Goal: Transaction & Acquisition: Subscribe to service/newsletter

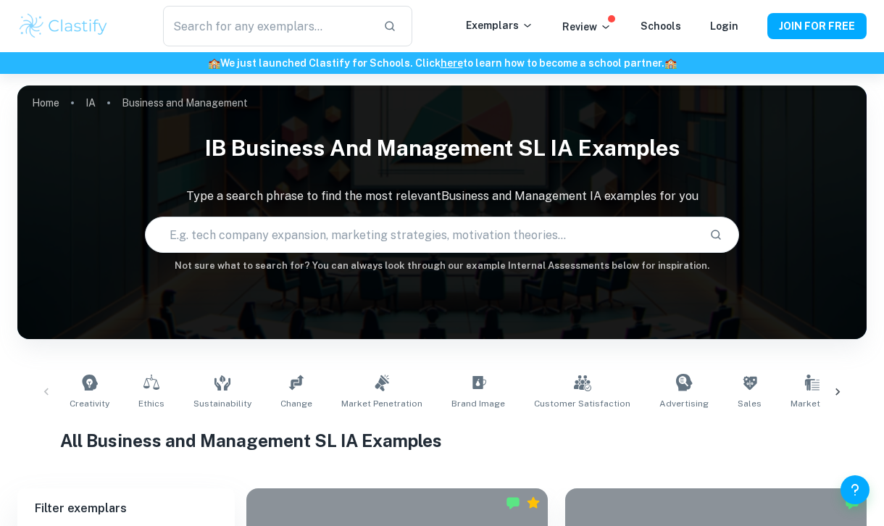
click at [307, 233] on input "text" at bounding box center [422, 235] width 552 height 41
click at [499, 444] on h1 "All Business and Management SL IA Examples" at bounding box center [442, 441] width 765 height 26
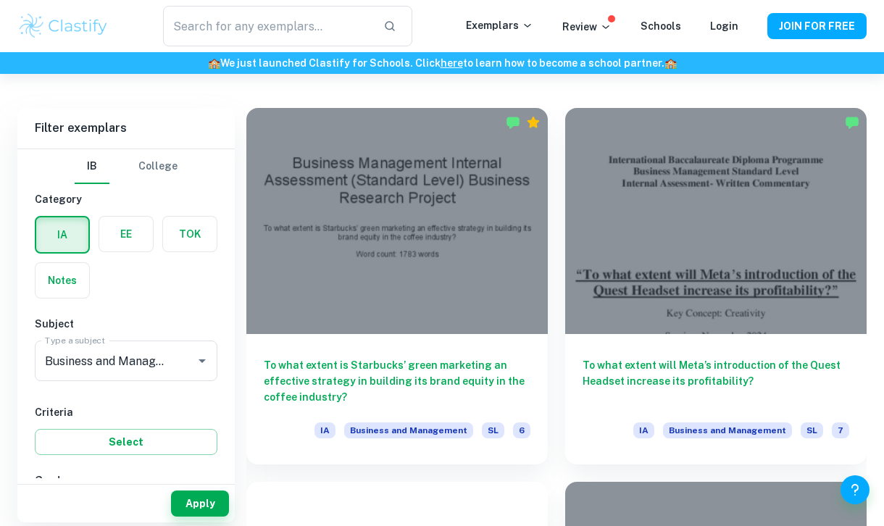
scroll to position [384, 0]
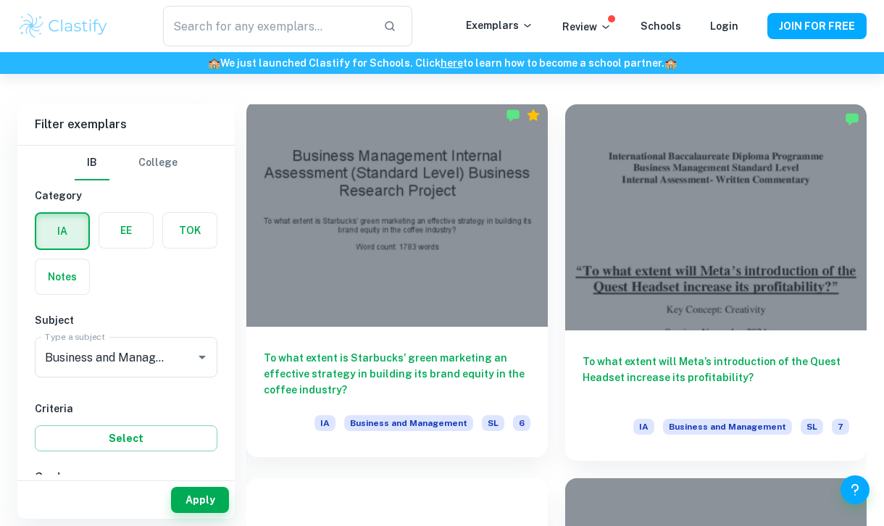
click at [406, 379] on h6 "To what extent is Starbucks’ green marketing an effective strategy in building …" at bounding box center [397, 374] width 267 height 48
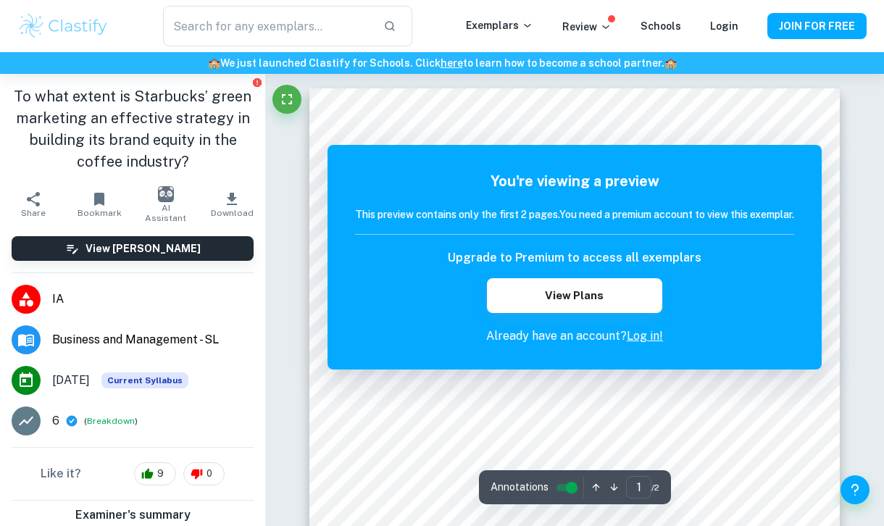
click at [650, 316] on div "You're viewing a preview This preview contains only the first 2 pages. You need…" at bounding box center [574, 257] width 439 height 175
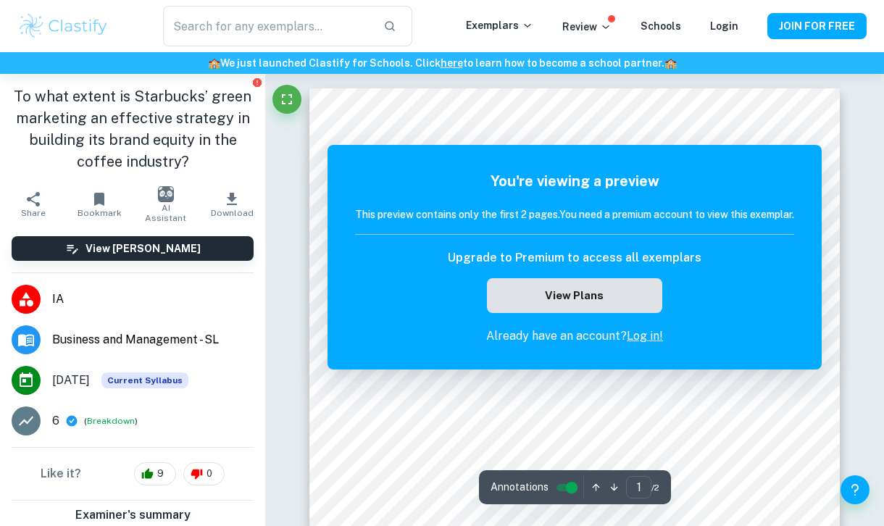
click at [606, 288] on button "View Plans" at bounding box center [574, 295] width 175 height 35
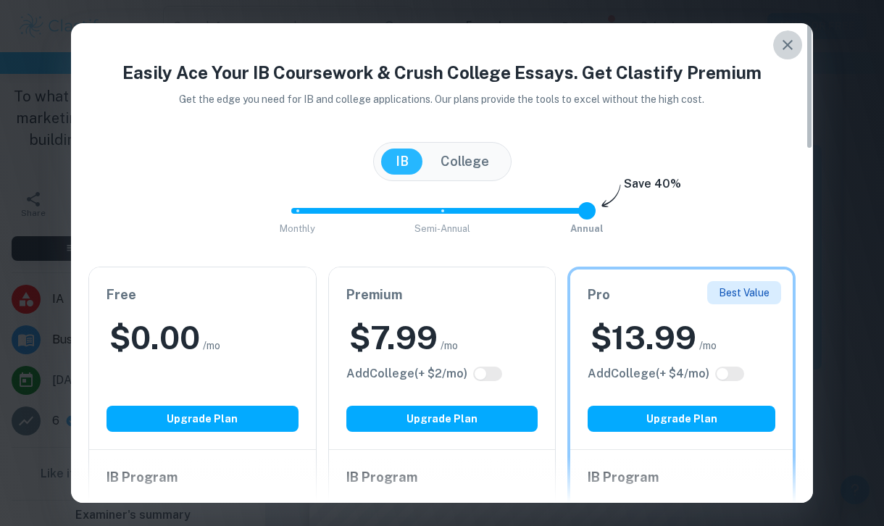
click at [786, 48] on icon "button" at bounding box center [787, 44] width 17 height 17
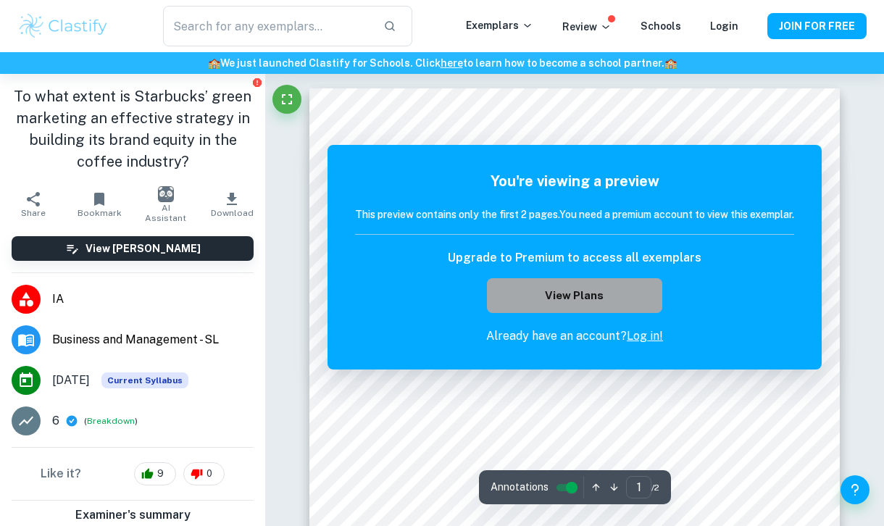
click at [547, 286] on button "View Plans" at bounding box center [574, 295] width 175 height 35
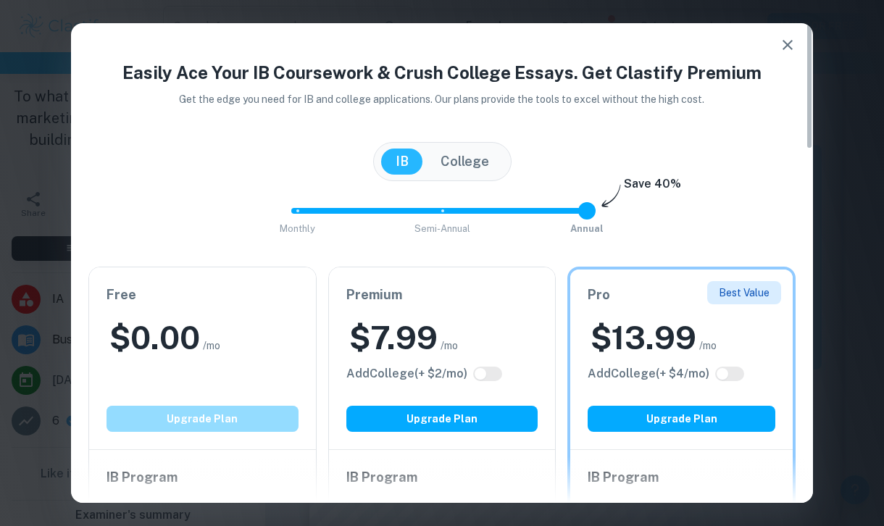
click at [236, 407] on button "Upgrade Plan" at bounding box center [203, 419] width 192 height 26
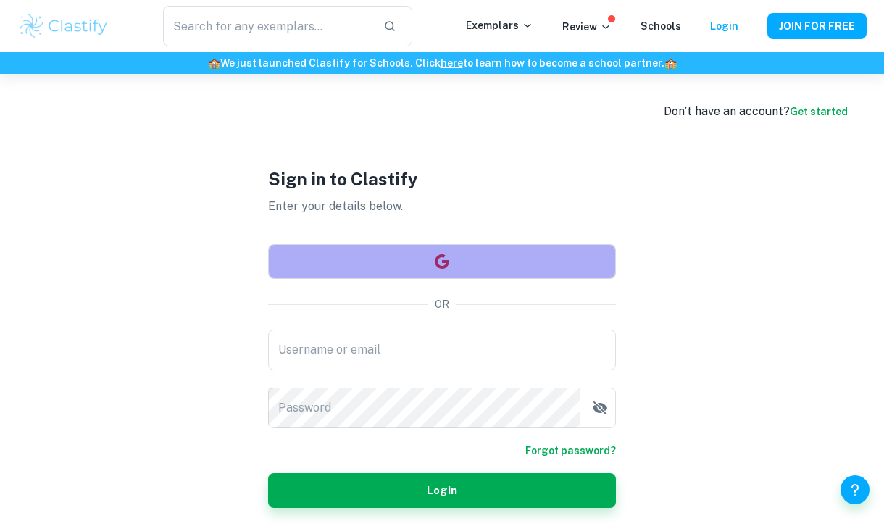
click at [404, 256] on button "button" at bounding box center [442, 261] width 348 height 35
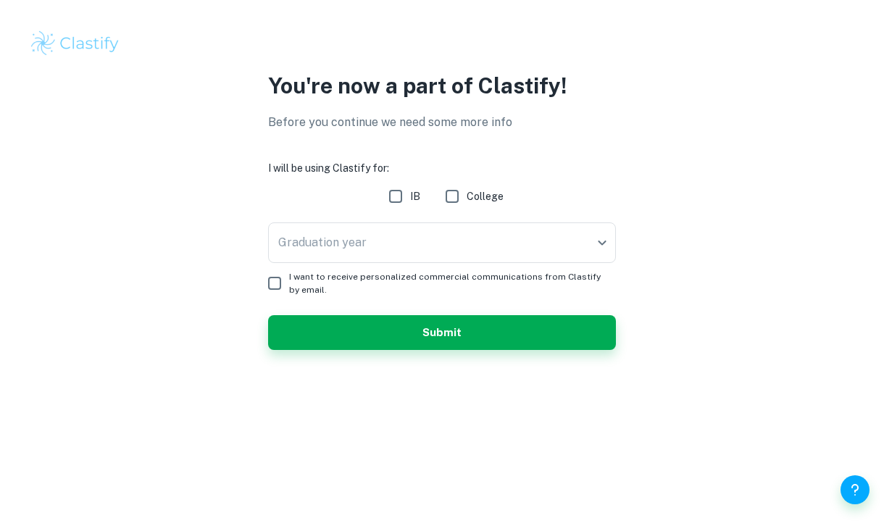
click at [402, 199] on input "IB" at bounding box center [395, 196] width 29 height 29
checkbox input "true"
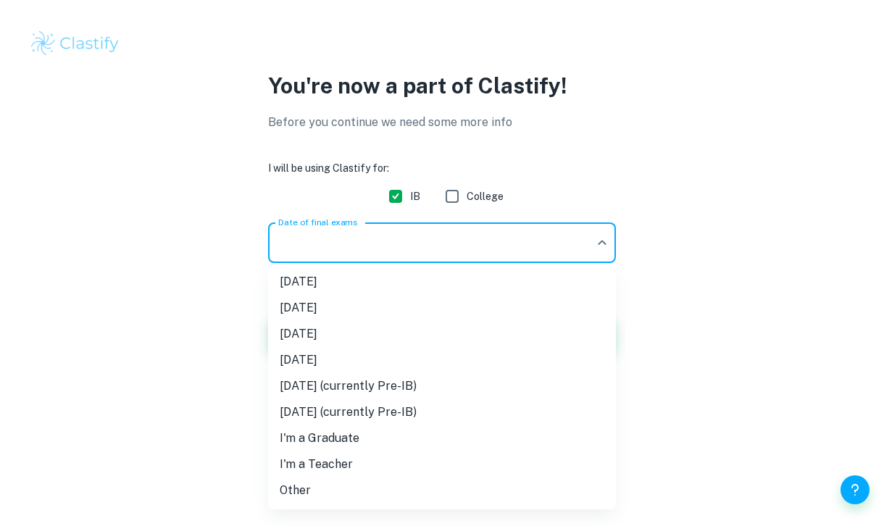
click at [426, 249] on body "We value your privacy We use cookies to enhance your browsing experience, serve…" at bounding box center [442, 263] width 884 height 526
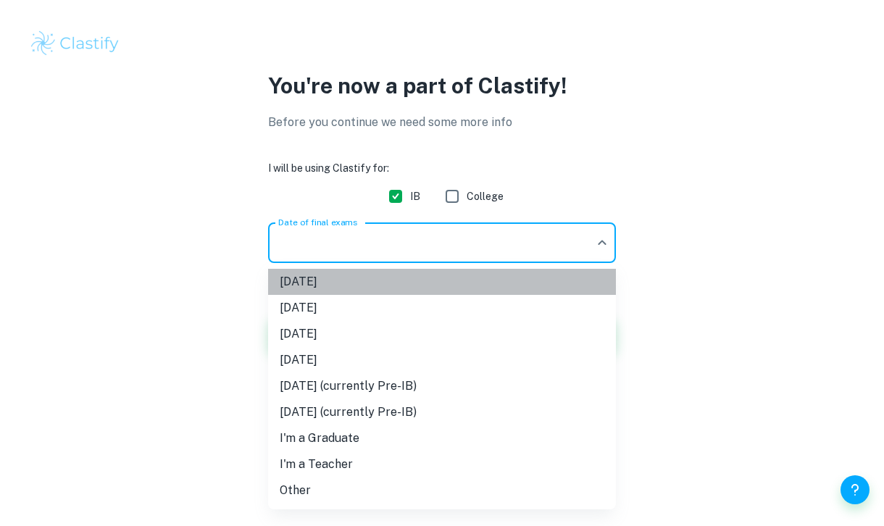
click at [417, 288] on li "[DATE]" at bounding box center [442, 282] width 348 height 26
type input "M25"
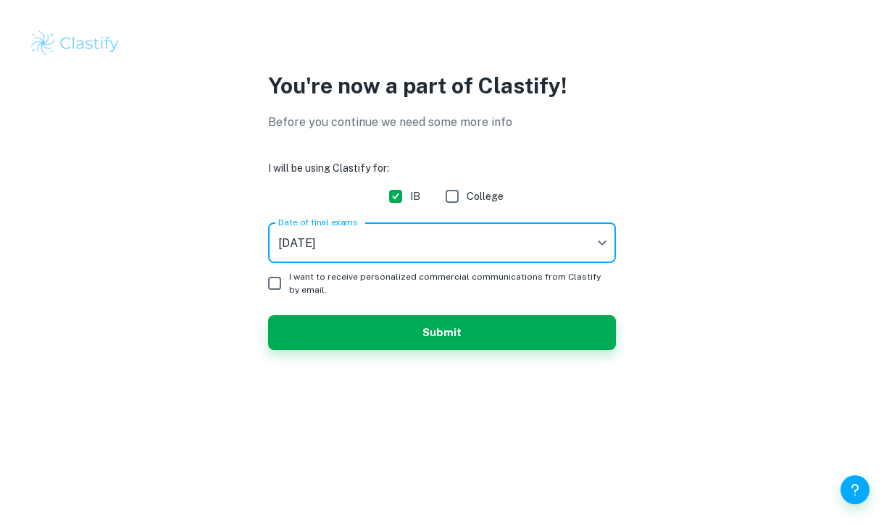
click at [277, 283] on input "I want to receive personalized commercial communications from Clastify by email." at bounding box center [274, 283] width 29 height 29
checkbox input "true"
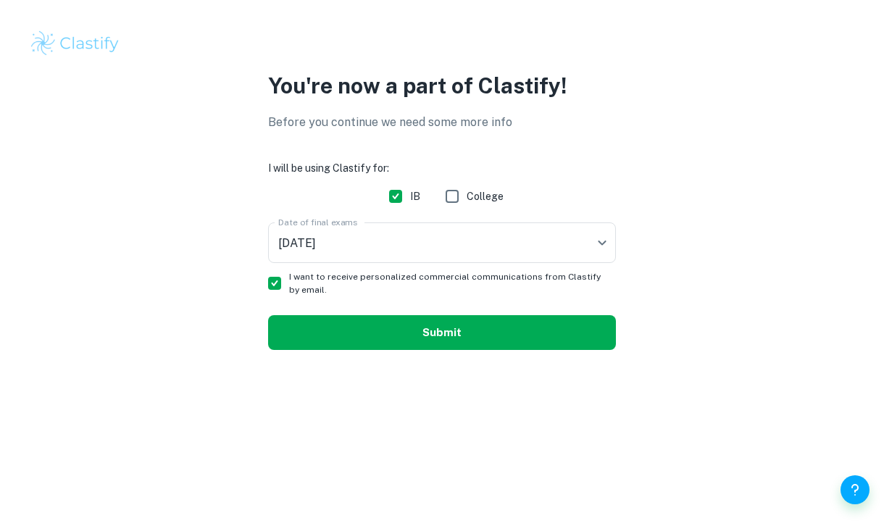
click at [333, 331] on button "Submit" at bounding box center [442, 332] width 348 height 35
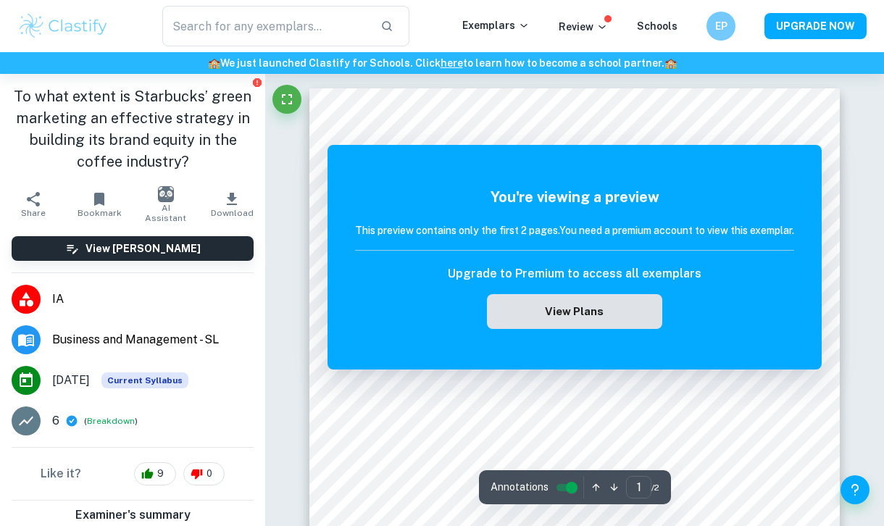
click at [540, 306] on button "View Plans" at bounding box center [574, 311] width 175 height 35
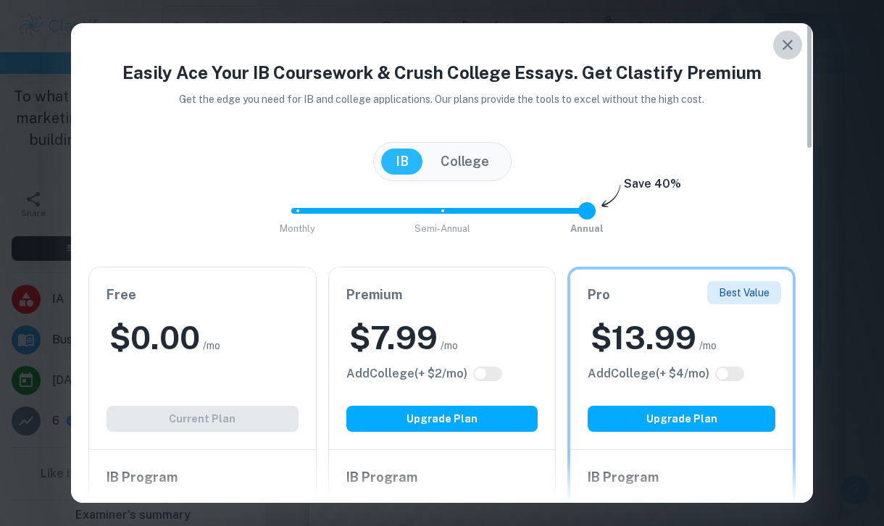
click at [783, 46] on icon "button" at bounding box center [787, 44] width 17 height 17
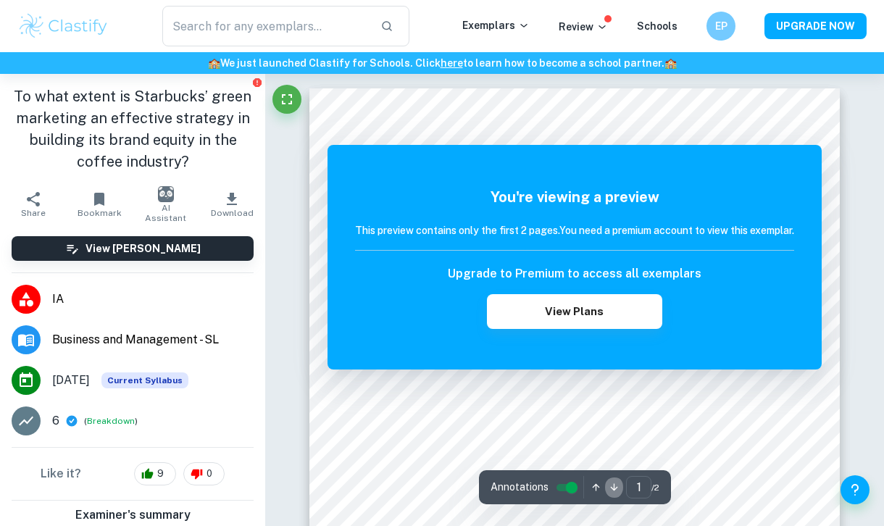
click at [610, 490] on icon "button" at bounding box center [614, 487] width 11 height 11
click at [587, 486] on button "button" at bounding box center [596, 487] width 18 height 22
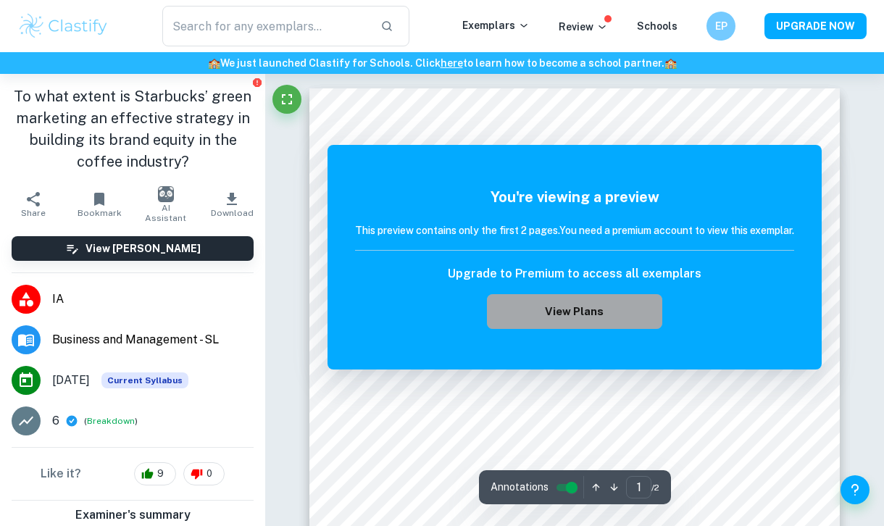
click at [568, 308] on button "View Plans" at bounding box center [574, 311] width 175 height 35
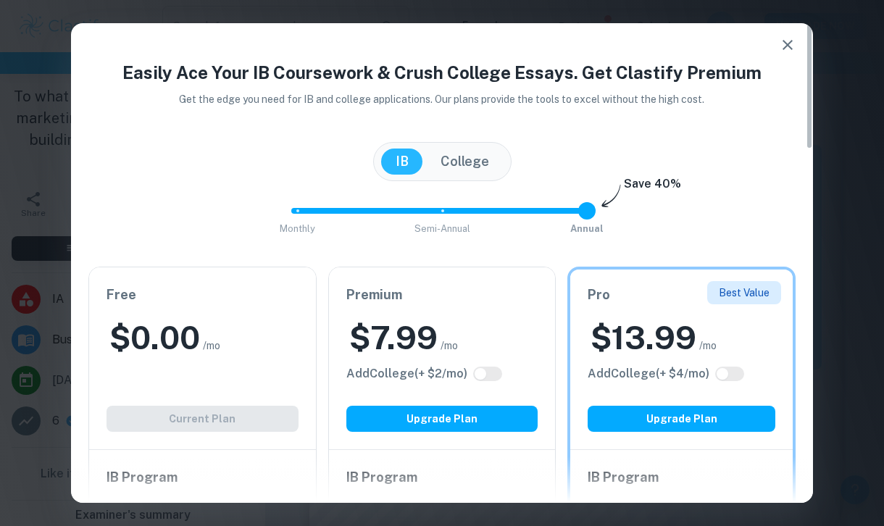
click at [217, 373] on div "Free $ 0.00 /mo Add College (+ $ 2 /mo) Current Plan" at bounding box center [202, 358] width 227 height 182
click at [213, 423] on div "Free $ 0.00 /mo Add College (+ $ 2 /mo) Current Plan" at bounding box center [202, 358] width 227 height 182
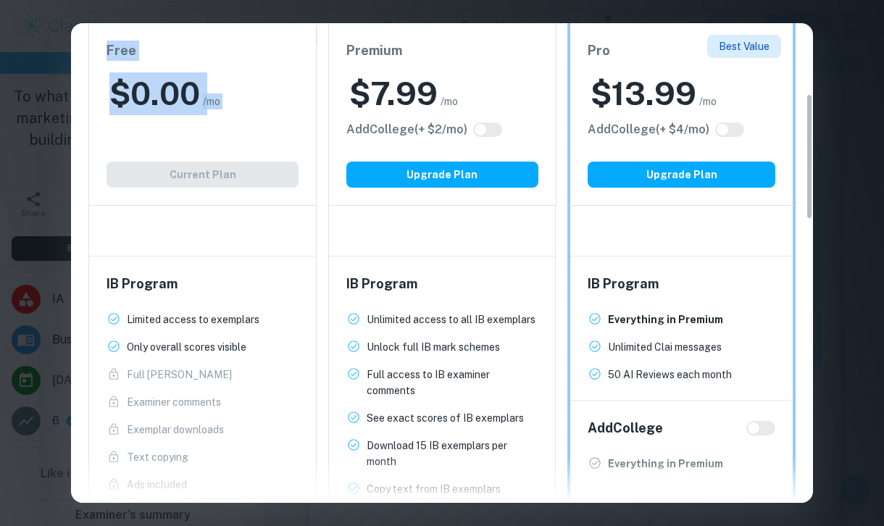
scroll to position [307, 0]
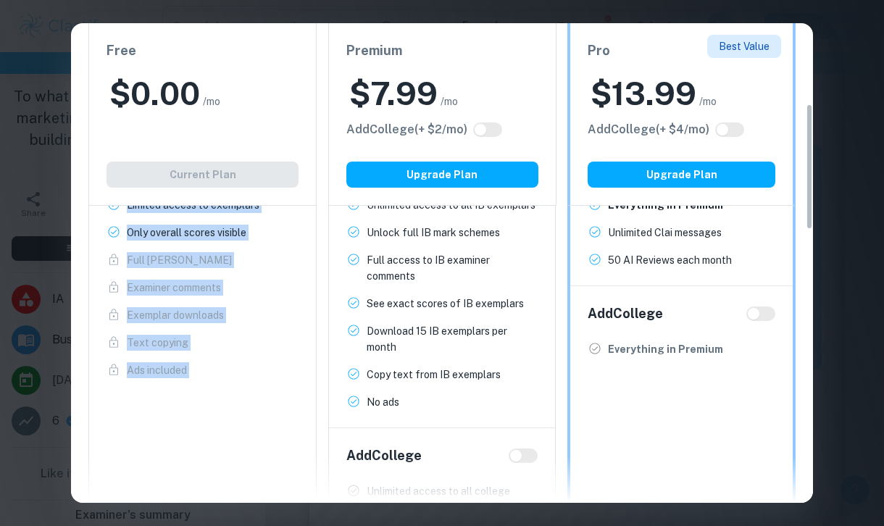
drag, startPoint x: 213, startPoint y: 435, endPoint x: 249, endPoint y: 448, distance: 38.5
click at [249, 448] on div "Free $ 0.00 /mo Add College (+ $ 2 /mo) Current Plan IB Program Limited access …" at bounding box center [202, 323] width 228 height 727
click at [246, 451] on div "Free $ 0.00 /mo Add College (+ $ 2 /mo) Current Plan IB Program Limited access …" at bounding box center [202, 323] width 228 height 727
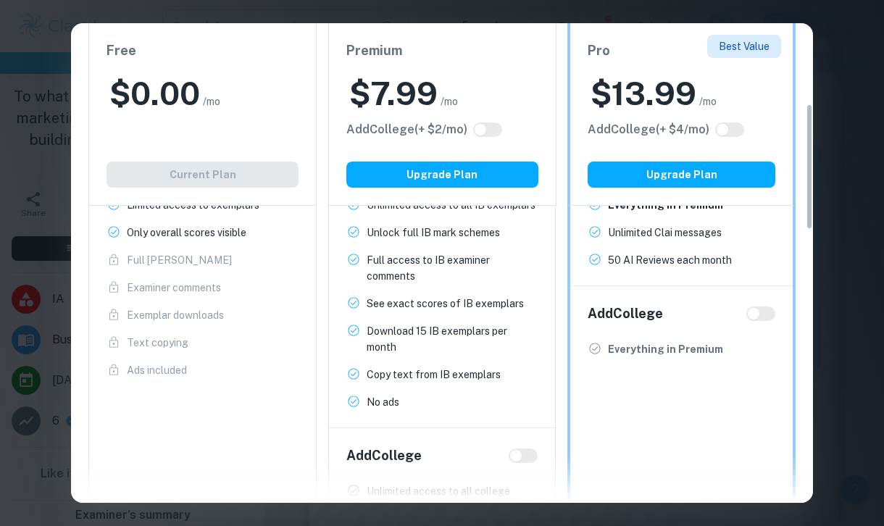
click at [815, 52] on div "Easily Ace Your IB Coursework & Crush College Essays. Get Clastify Premium Get …" at bounding box center [442, 263] width 884 height 526
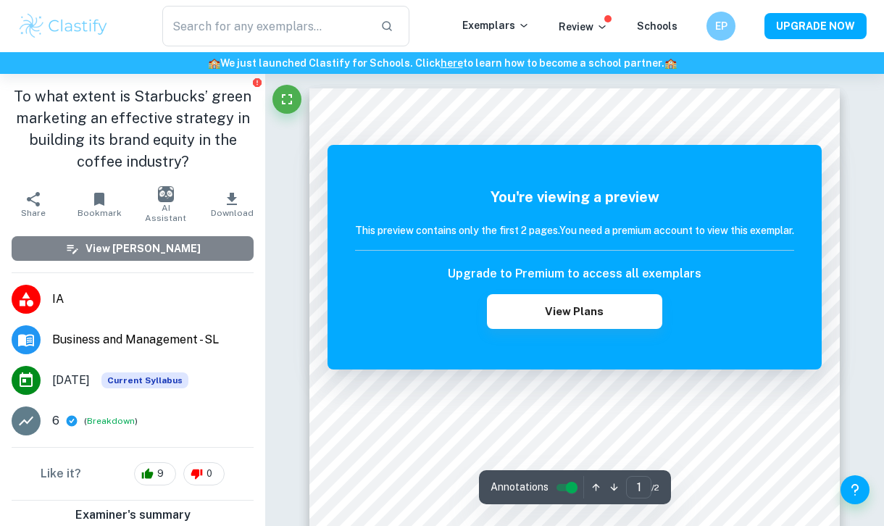
click at [206, 251] on button "View [PERSON_NAME]" at bounding box center [133, 248] width 242 height 25
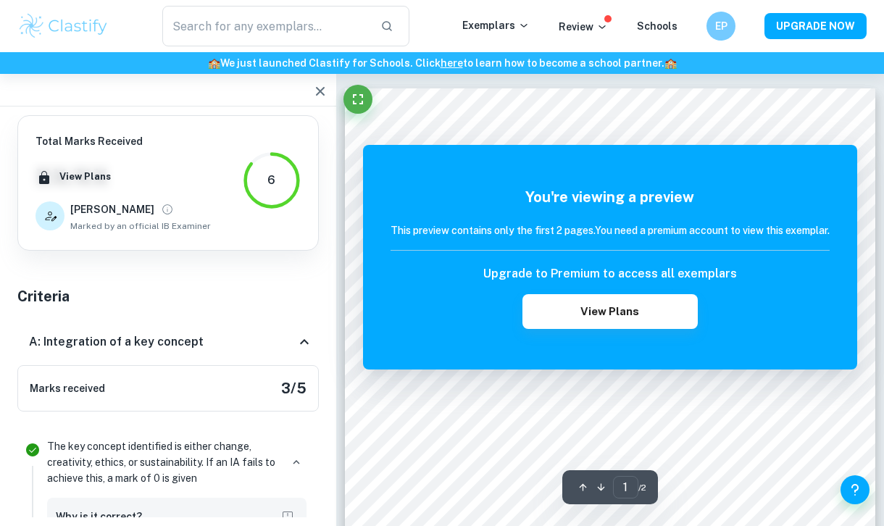
click at [272, 191] on div "6" at bounding box center [272, 181] width 58 height 58
click at [278, 411] on div "Marks received 3 / 5" at bounding box center [168, 388] width 302 height 46
click at [293, 391] on h5 "3 / 5" at bounding box center [293, 389] width 25 height 22
click at [580, 489] on icon "button" at bounding box center [583, 487] width 11 height 11
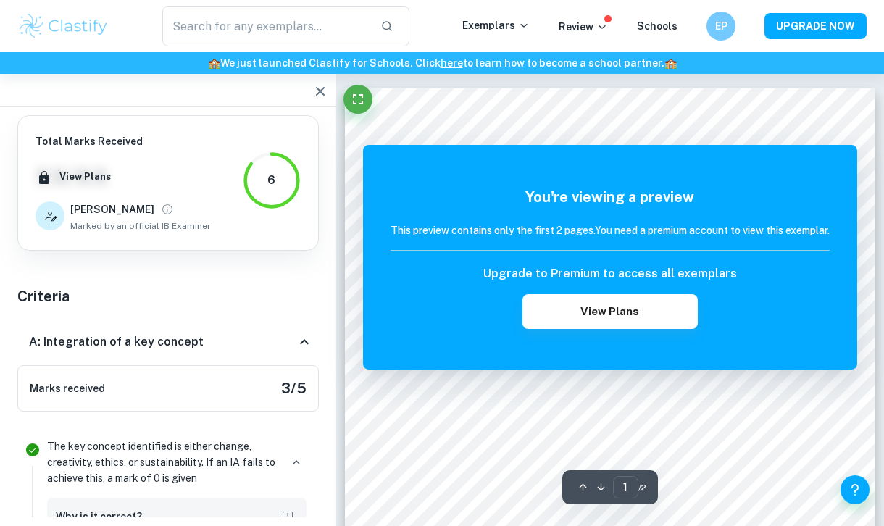
click at [580, 489] on icon "button" at bounding box center [583, 487] width 11 height 11
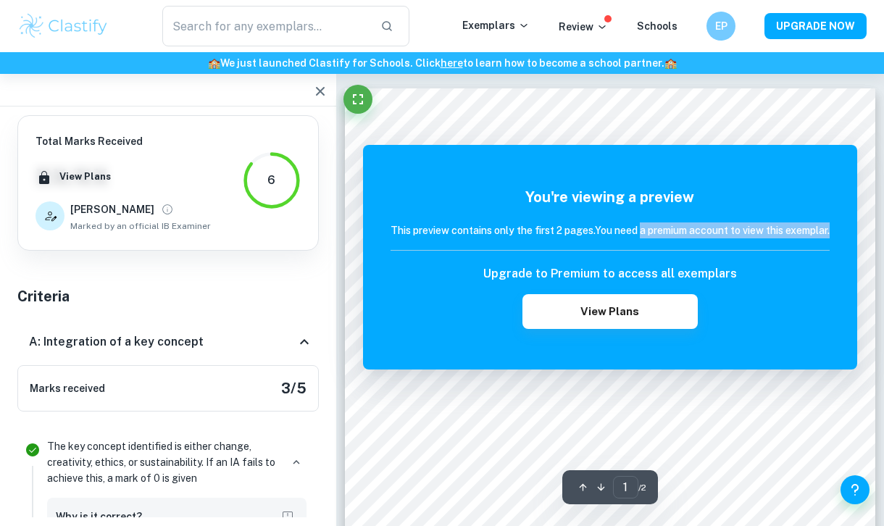
drag, startPoint x: 547, startPoint y: 238, endPoint x: 639, endPoint y: 232, distance: 92.2
click at [640, 233] on h6 "This preview contains only the first 2 pages. You need a premium account to vie…" at bounding box center [610, 231] width 439 height 16
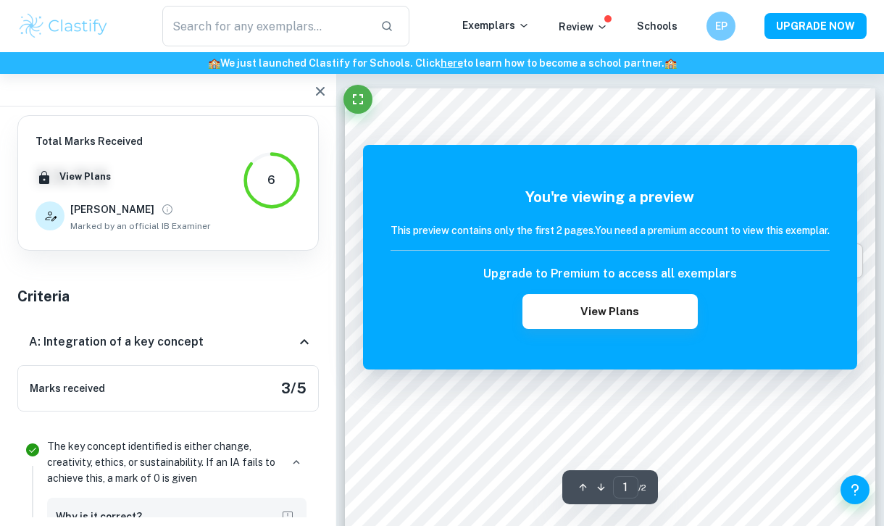
click at [639, 232] on h6 "This preview contains only the first 2 pages. You need a premium account to vie…" at bounding box center [610, 231] width 439 height 16
click at [259, 174] on div "6" at bounding box center [272, 181] width 58 height 58
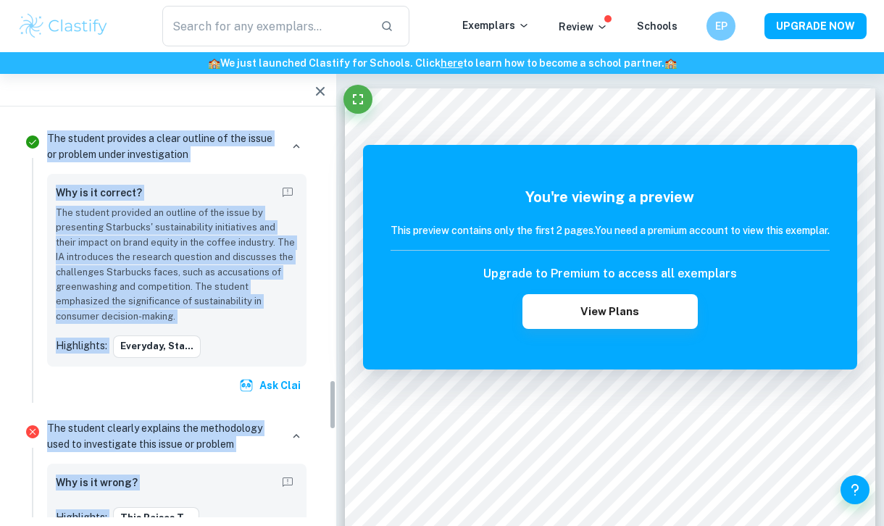
scroll to position [2145, 0]
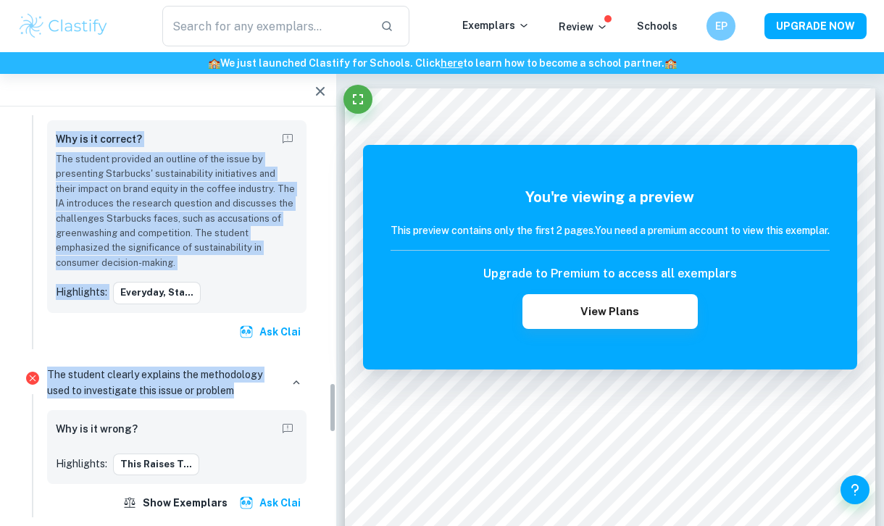
drag, startPoint x: 317, startPoint y: 167, endPoint x: 288, endPoint y: 380, distance: 214.5
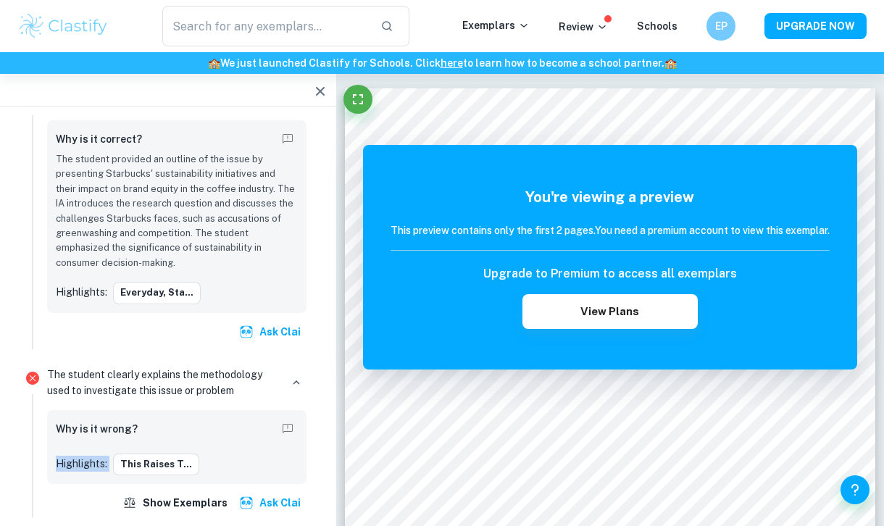
drag, startPoint x: 327, startPoint y: 410, endPoint x: 327, endPoint y: 470, distance: 60.9
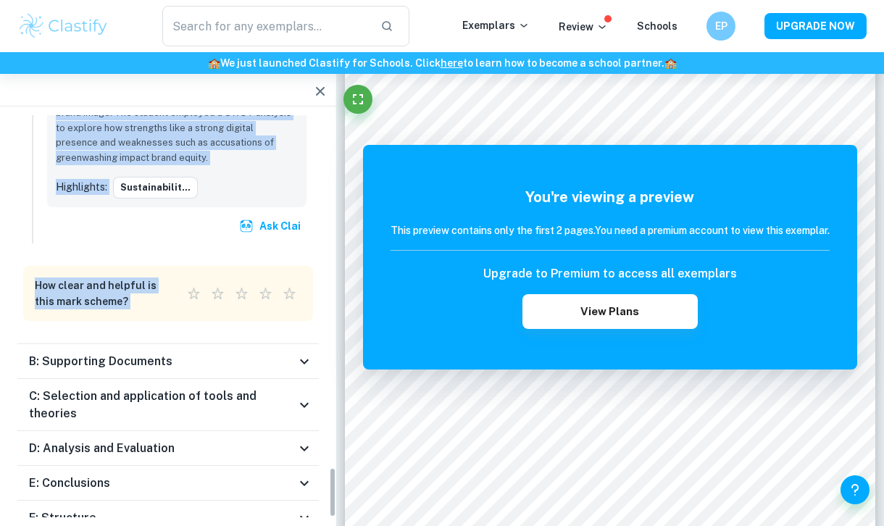
scroll to position [2823, 0]
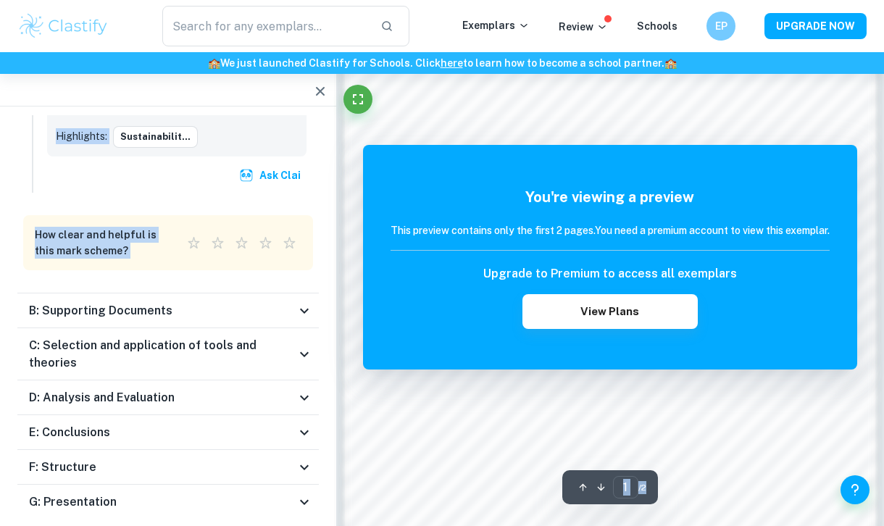
drag, startPoint x: 326, startPoint y: 394, endPoint x: 269, endPoint y: 551, distance: 166.7
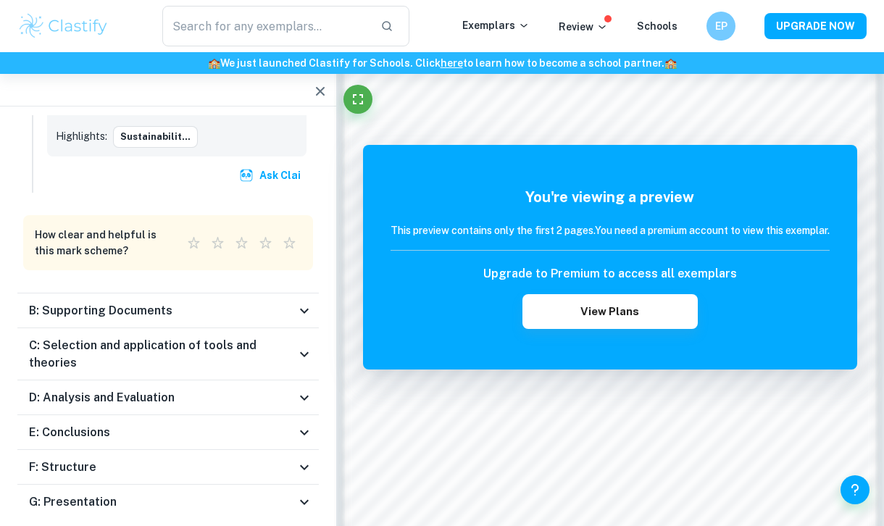
click at [302, 494] on icon at bounding box center [304, 502] width 17 height 17
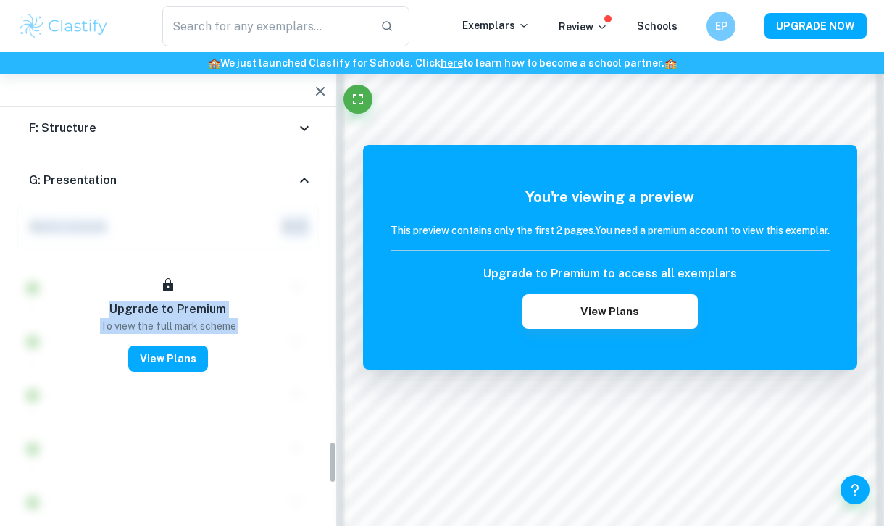
scroll to position [3250, 0]
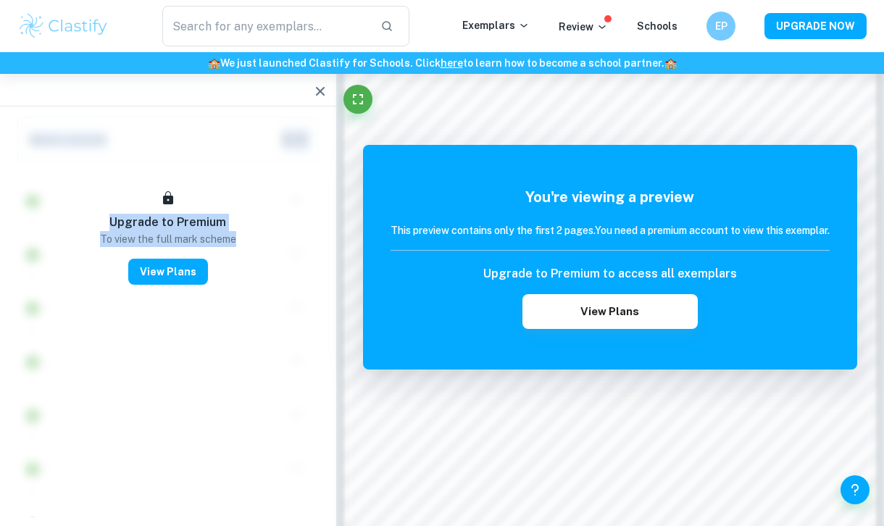
drag, startPoint x: 328, startPoint y: 464, endPoint x: 296, endPoint y: 292, distance: 174.7
click at [296, 292] on div "Upgrade to Premium To view the full mark scheme View Plans" at bounding box center [168, 365] width 302 height 496
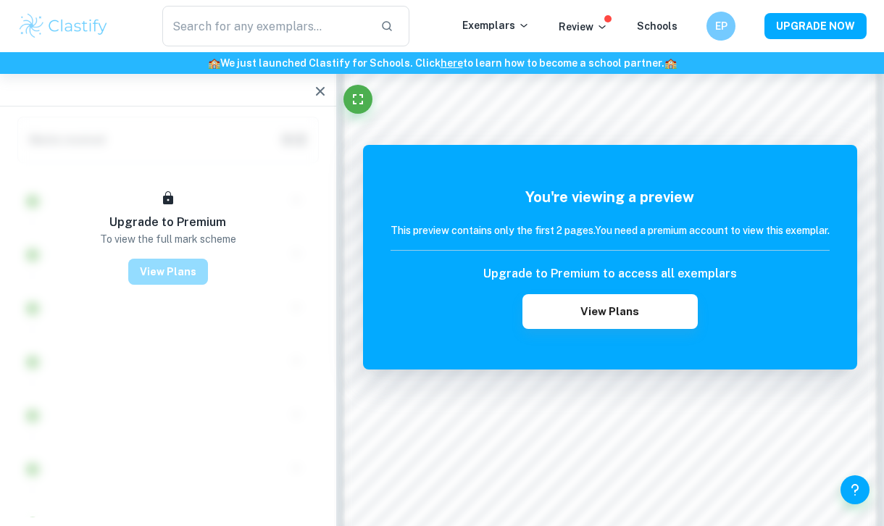
click at [186, 278] on button "View Plans" at bounding box center [168, 272] width 80 height 26
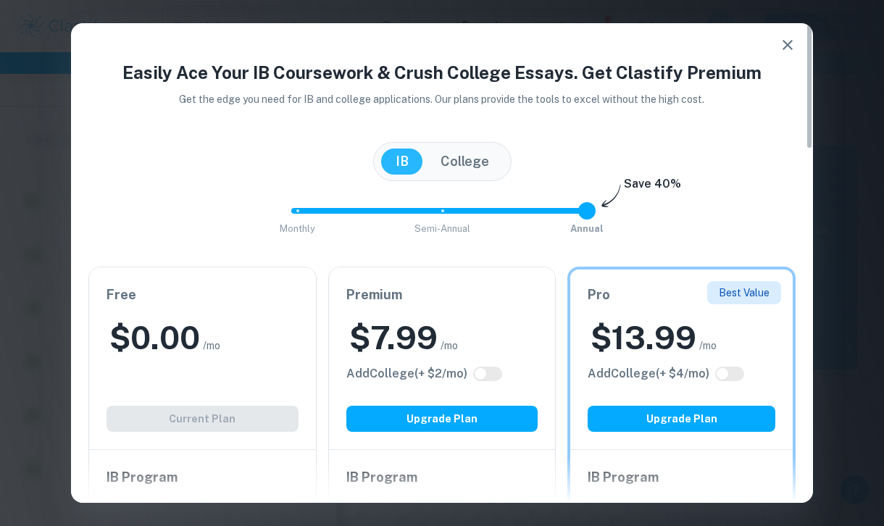
click at [186, 418] on div "Free $ 0.00 /mo Add College (+ $ 2 /mo) Current Plan" at bounding box center [202, 358] width 227 height 182
click at [415, 230] on span "Semi-Annual" at bounding box center [443, 228] width 62 height 11
type input "0"
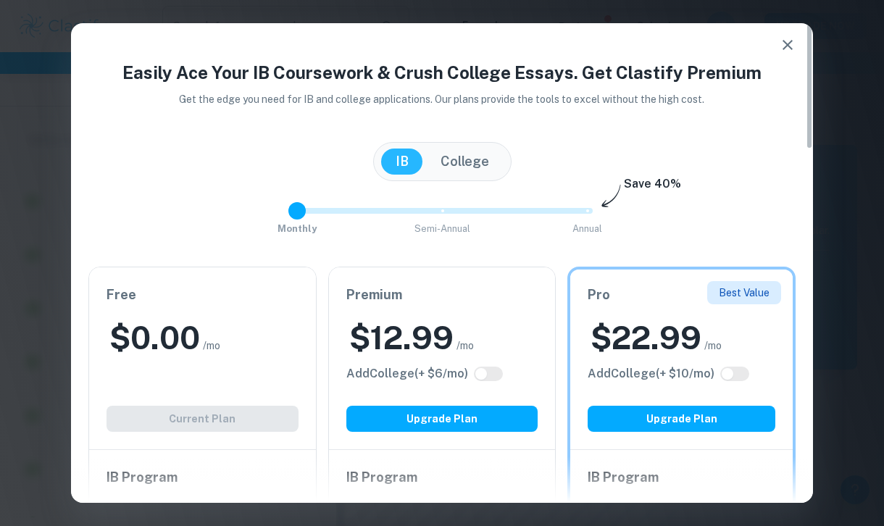
click at [320, 210] on span "Monthly Semi-Annual Annual" at bounding box center [442, 211] width 290 height 25
click at [790, 49] on icon "button" at bounding box center [787, 44] width 17 height 17
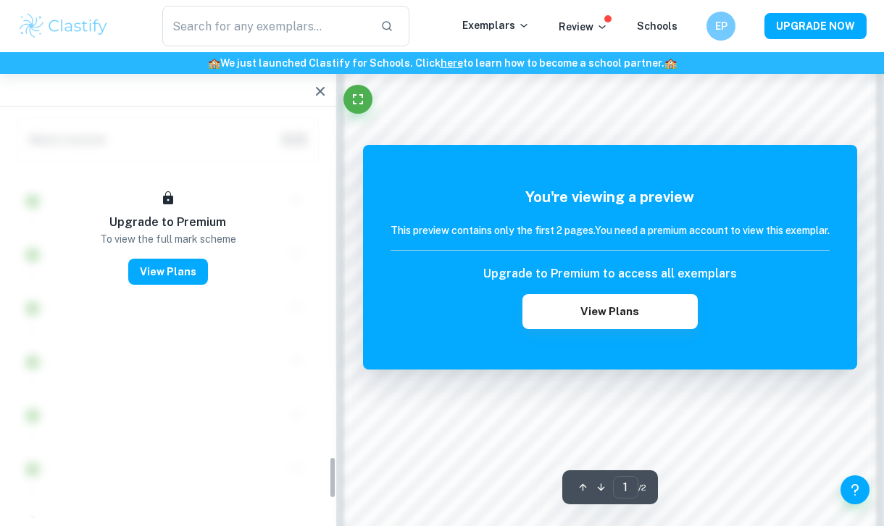
click at [325, 88] on icon "button" at bounding box center [320, 91] width 17 height 17
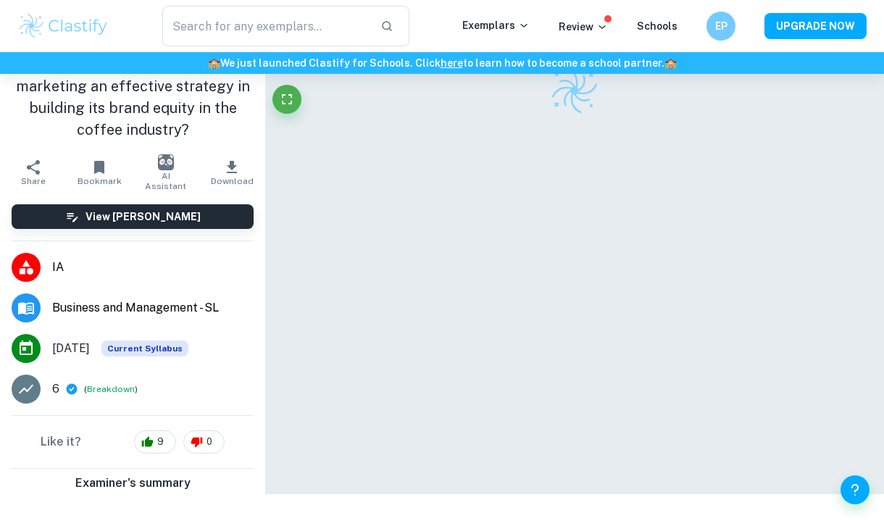
scroll to position [74, 0]
